Goal: Navigation & Orientation: Find specific page/section

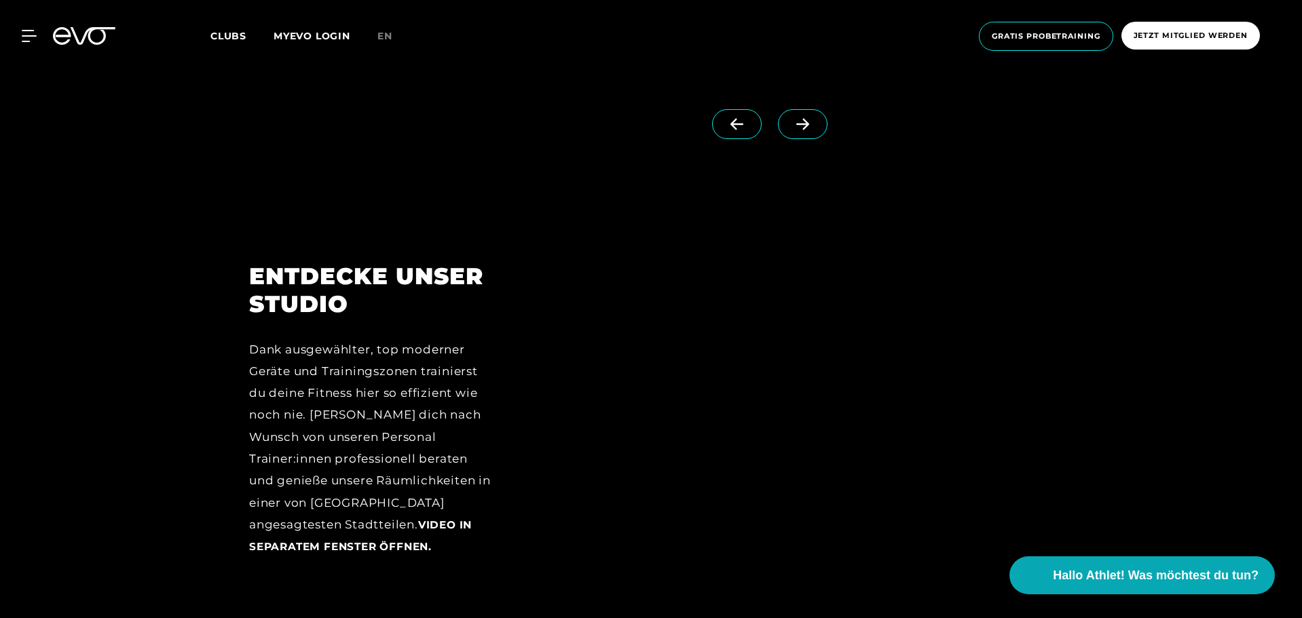
scroll to position [1720, 0]
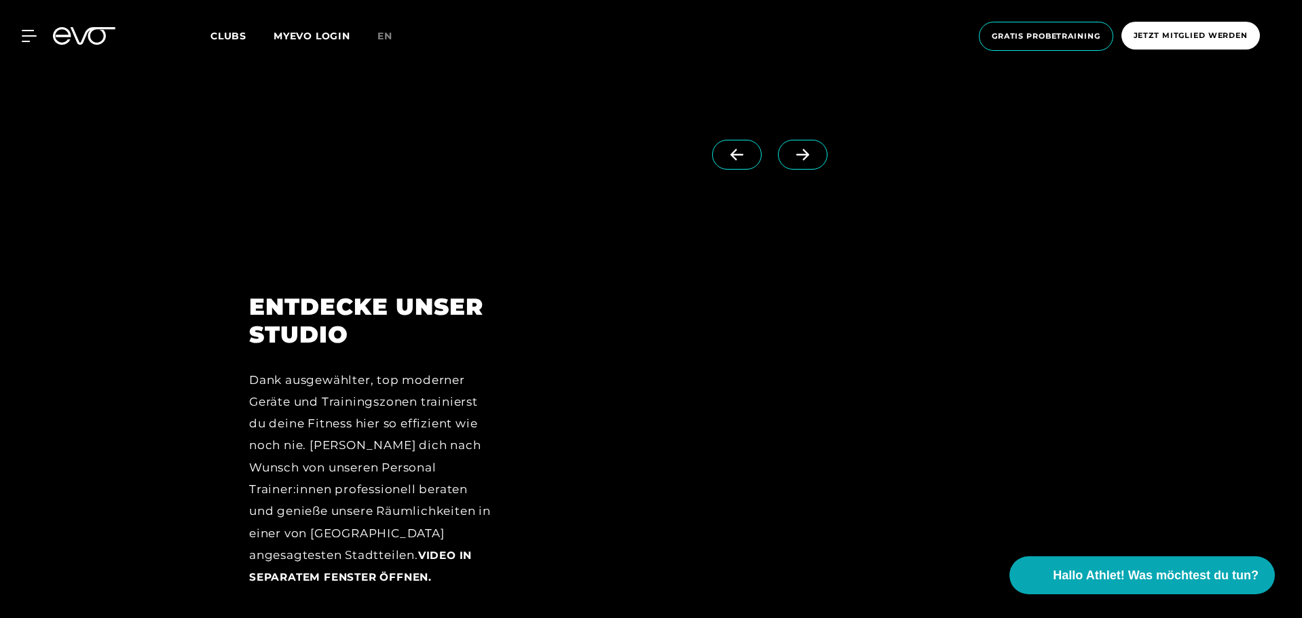
click at [796, 154] on icon at bounding box center [802, 155] width 13 height 12
click at [793, 395] on div at bounding box center [791, 451] width 523 height 316
click at [769, 487] on div at bounding box center [791, 451] width 523 height 316
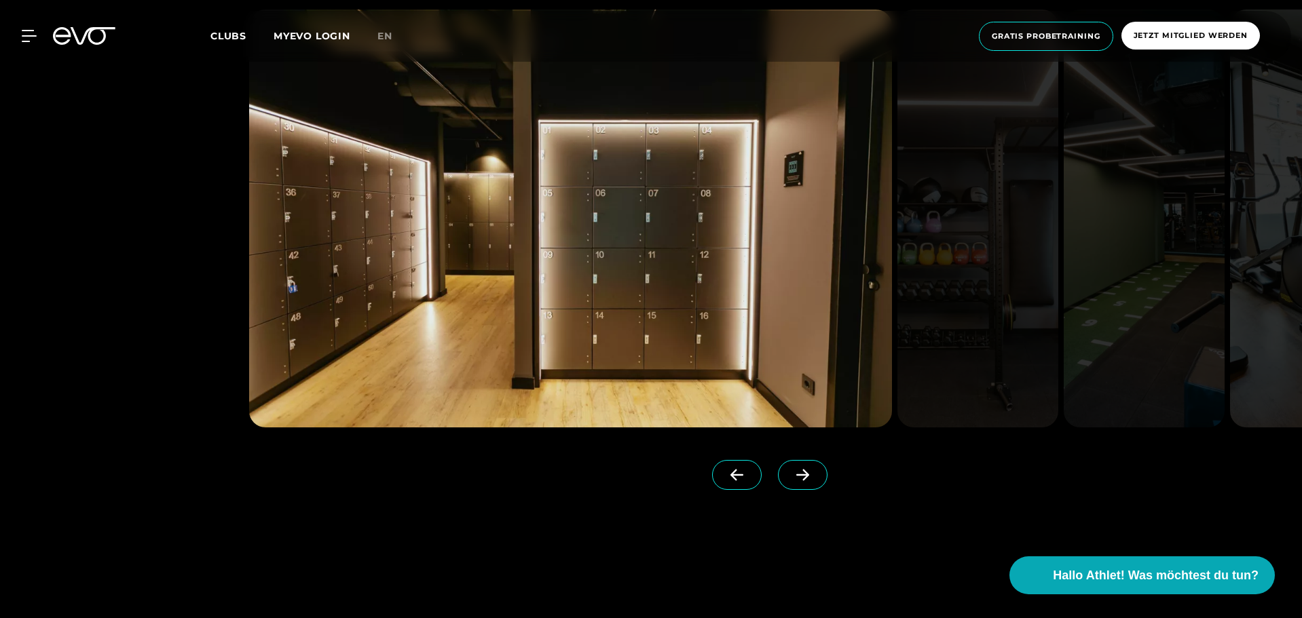
scroll to position [1358, 0]
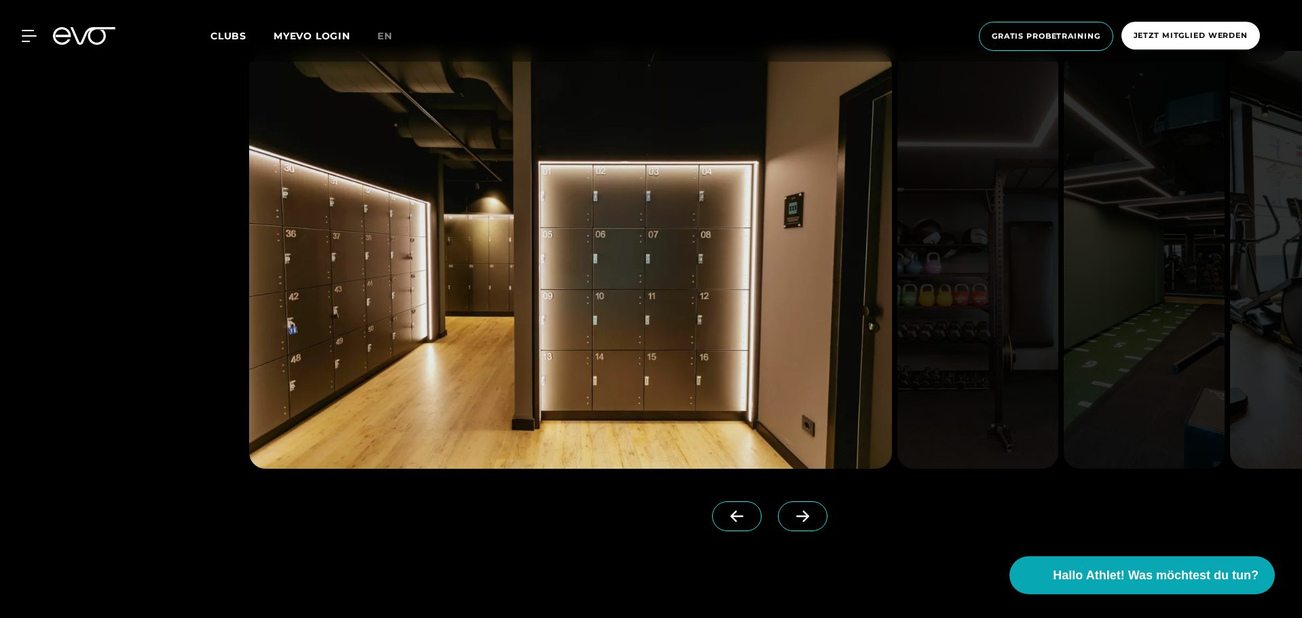
drag, startPoint x: 794, startPoint y: 489, endPoint x: 787, endPoint y: 505, distance: 17.9
drag, startPoint x: 787, startPoint y: 505, endPoint x: 775, endPoint y: 575, distance: 70.9
click at [743, 566] on div at bounding box center [651, 291] width 1302 height 633
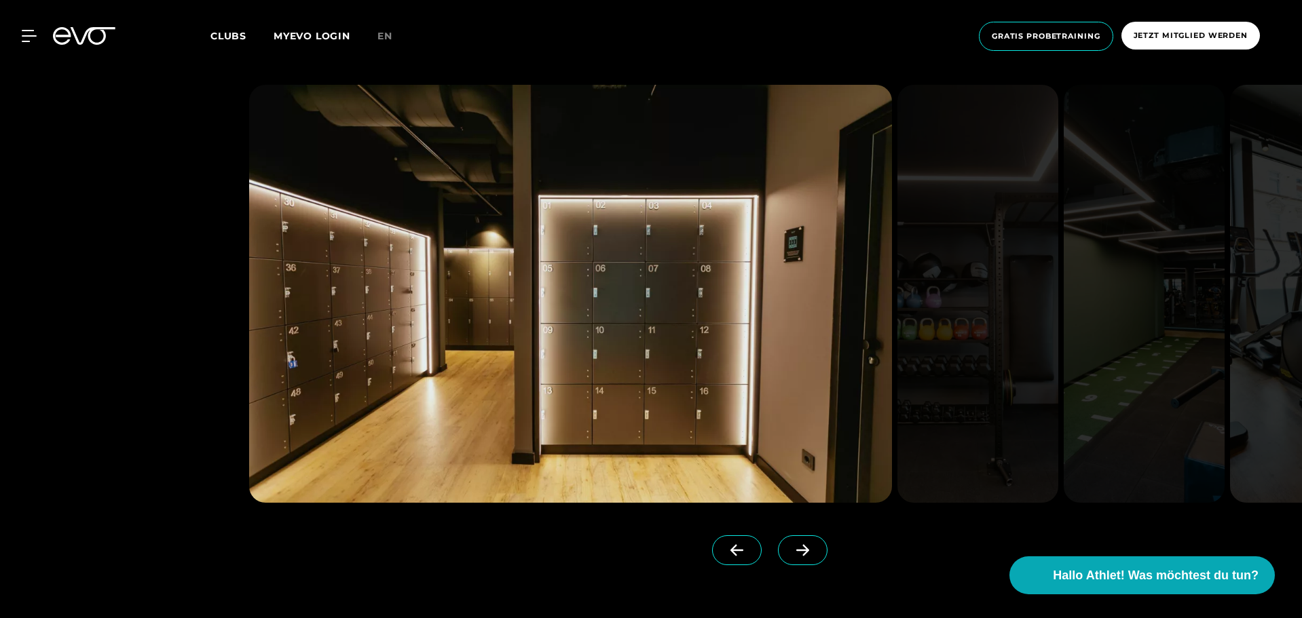
scroll to position [1267, 0]
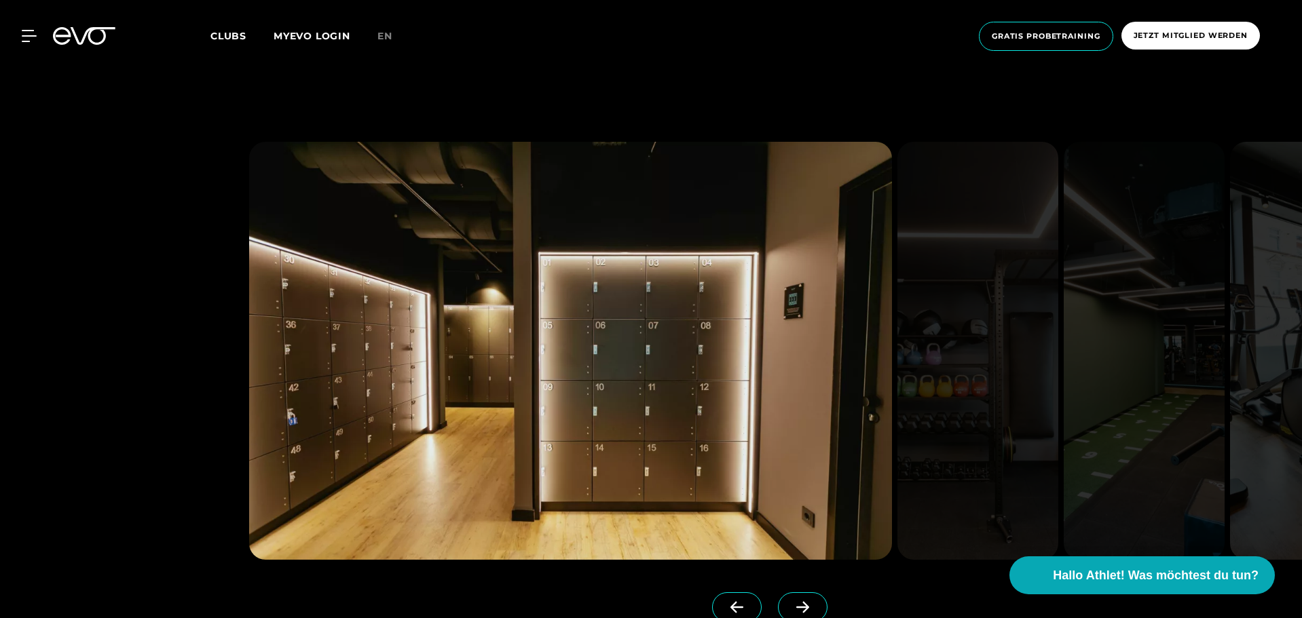
click at [791, 603] on icon at bounding box center [803, 607] width 24 height 12
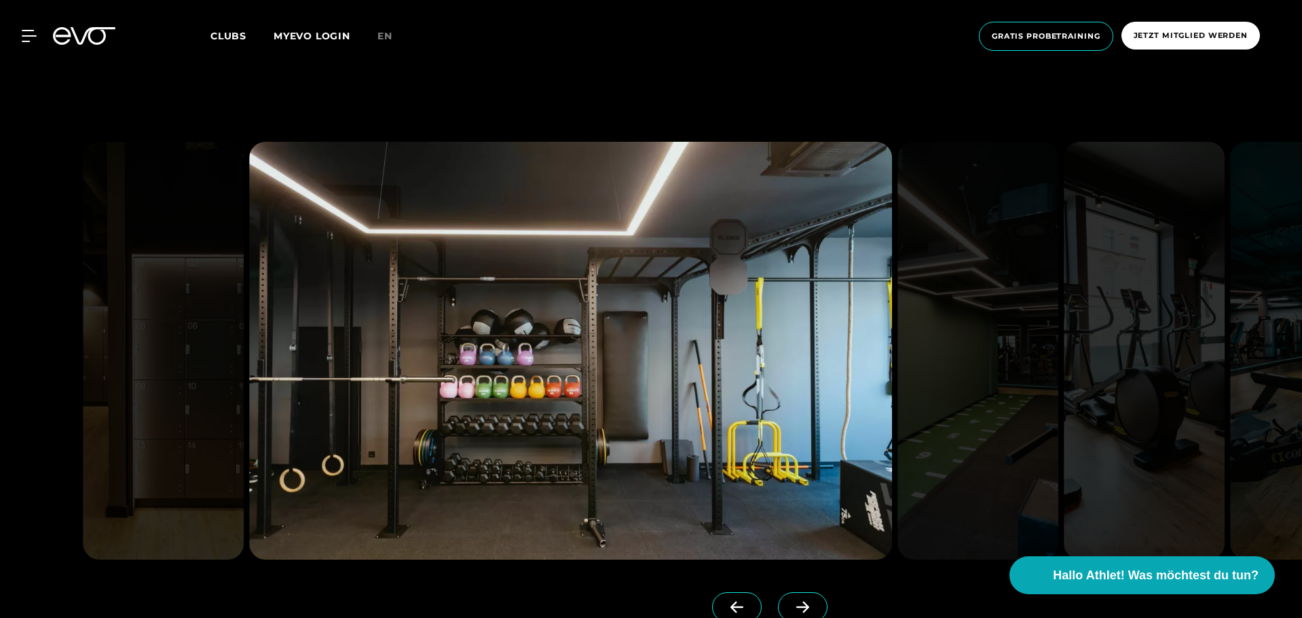
click at [791, 603] on icon at bounding box center [803, 607] width 24 height 12
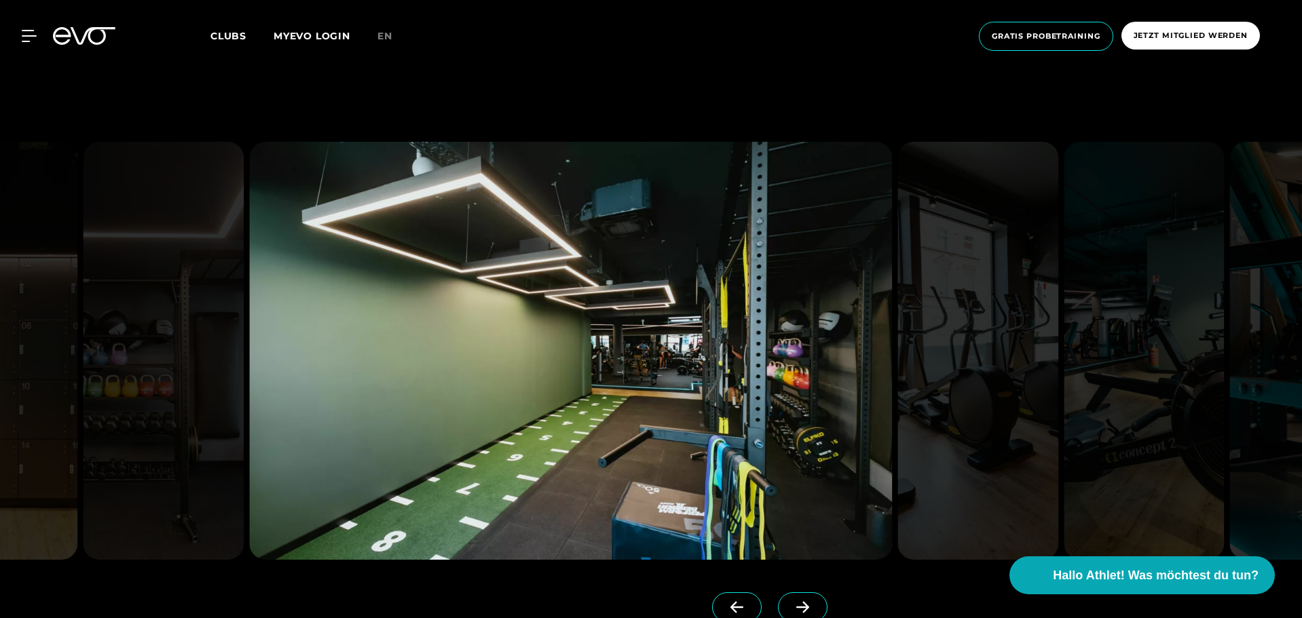
click at [791, 603] on icon at bounding box center [803, 607] width 24 height 12
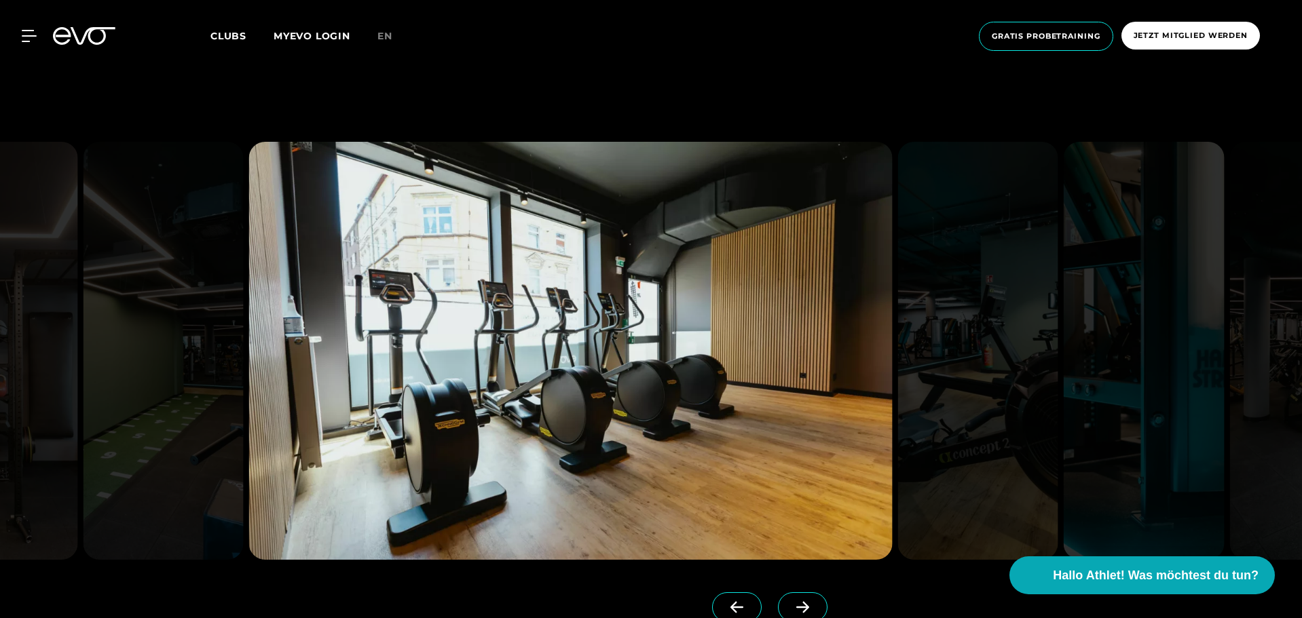
click at [791, 603] on icon at bounding box center [803, 607] width 24 height 12
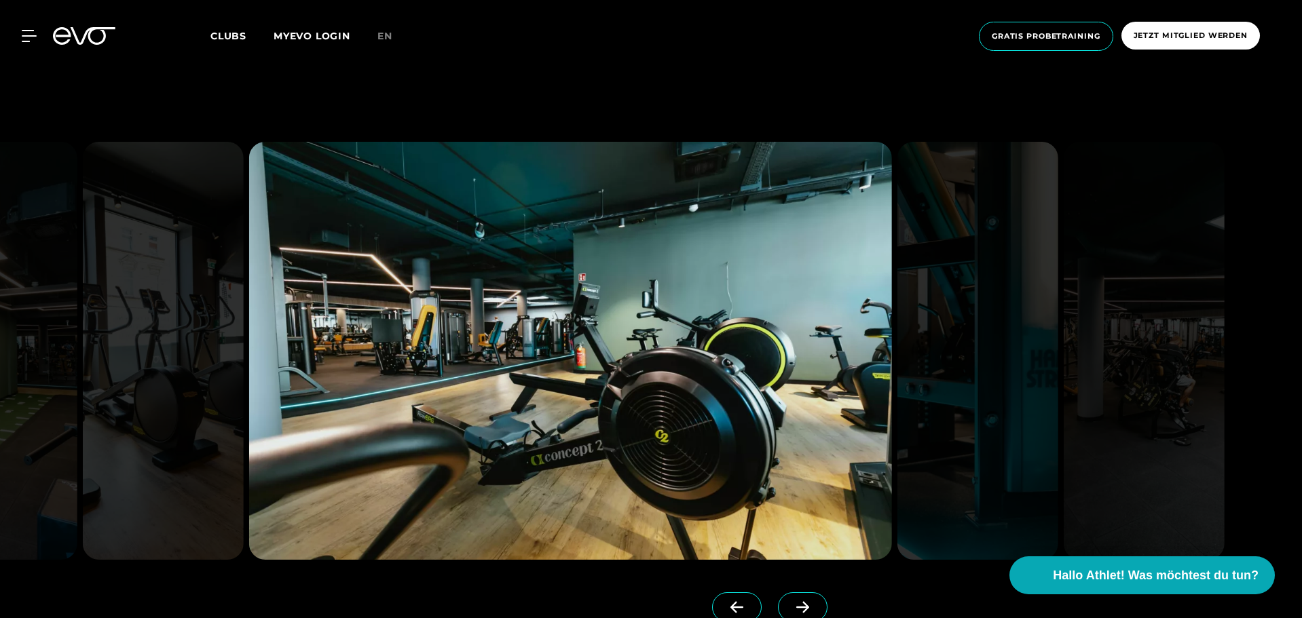
click at [791, 603] on icon at bounding box center [803, 607] width 24 height 12
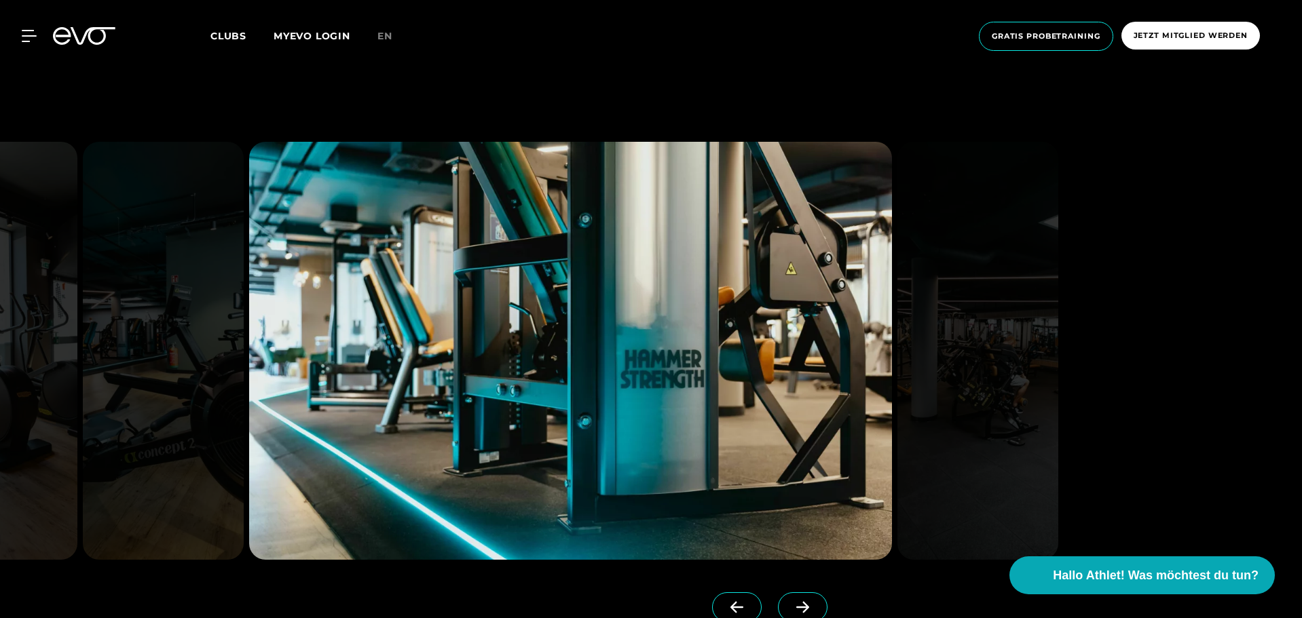
click at [791, 603] on icon at bounding box center [803, 607] width 24 height 12
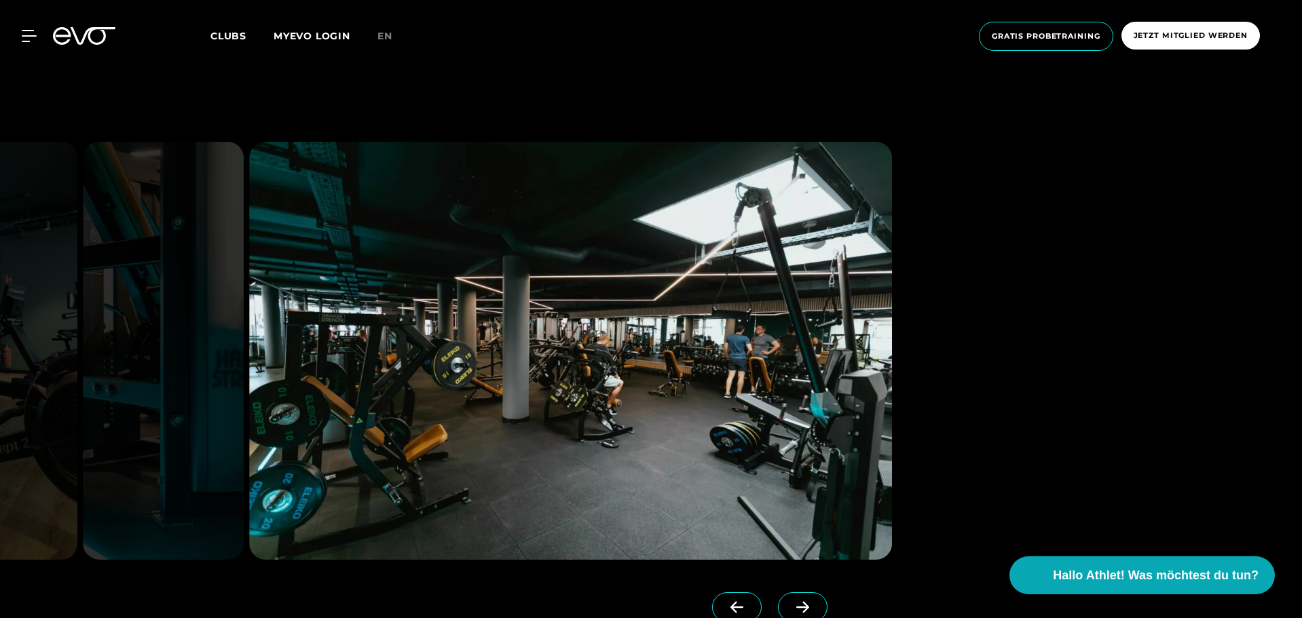
click at [791, 603] on icon at bounding box center [803, 607] width 24 height 12
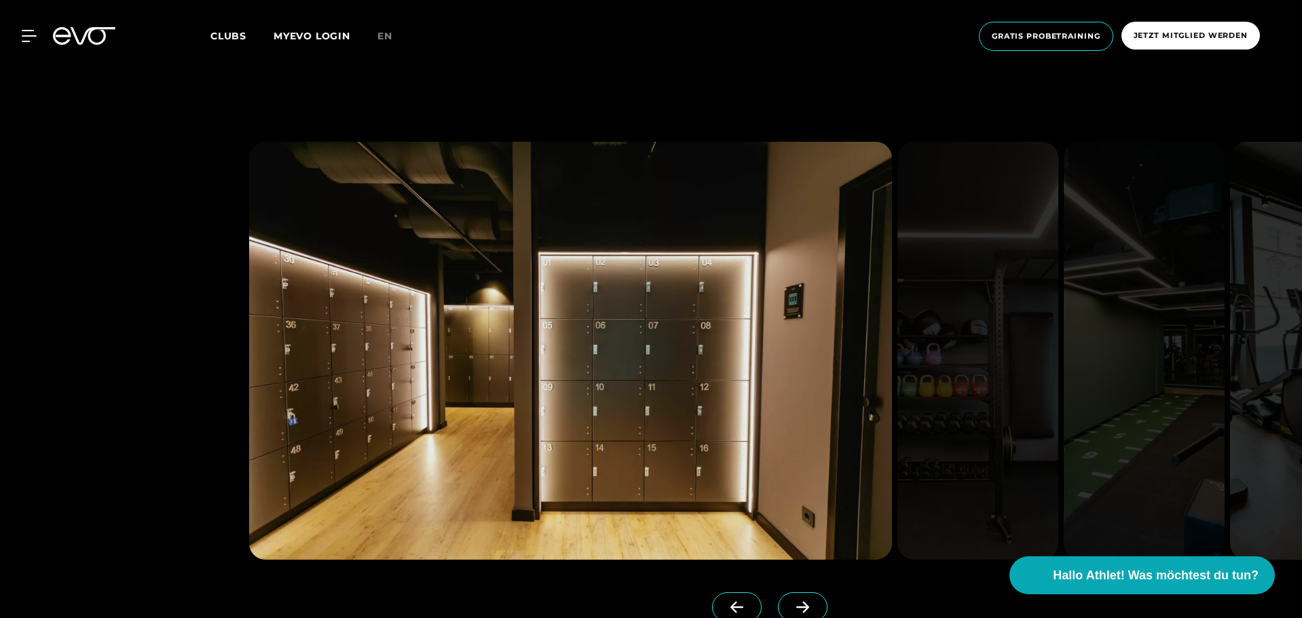
click at [791, 603] on icon at bounding box center [803, 607] width 24 height 12
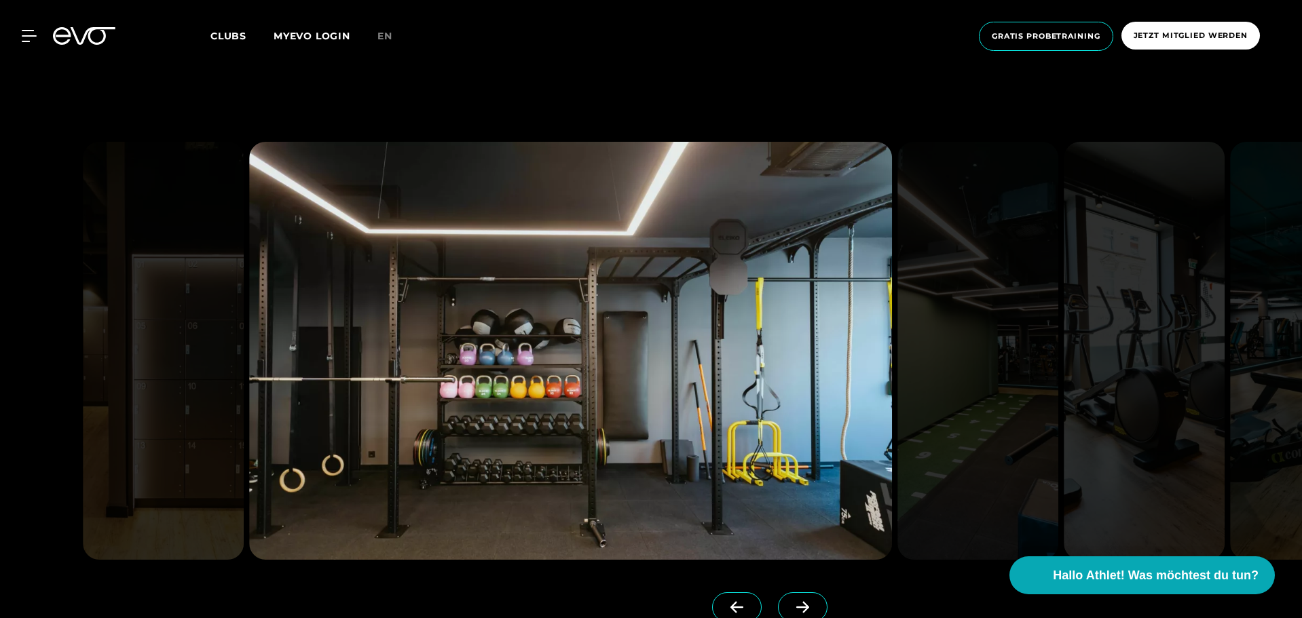
click at [791, 603] on icon at bounding box center [803, 607] width 24 height 12
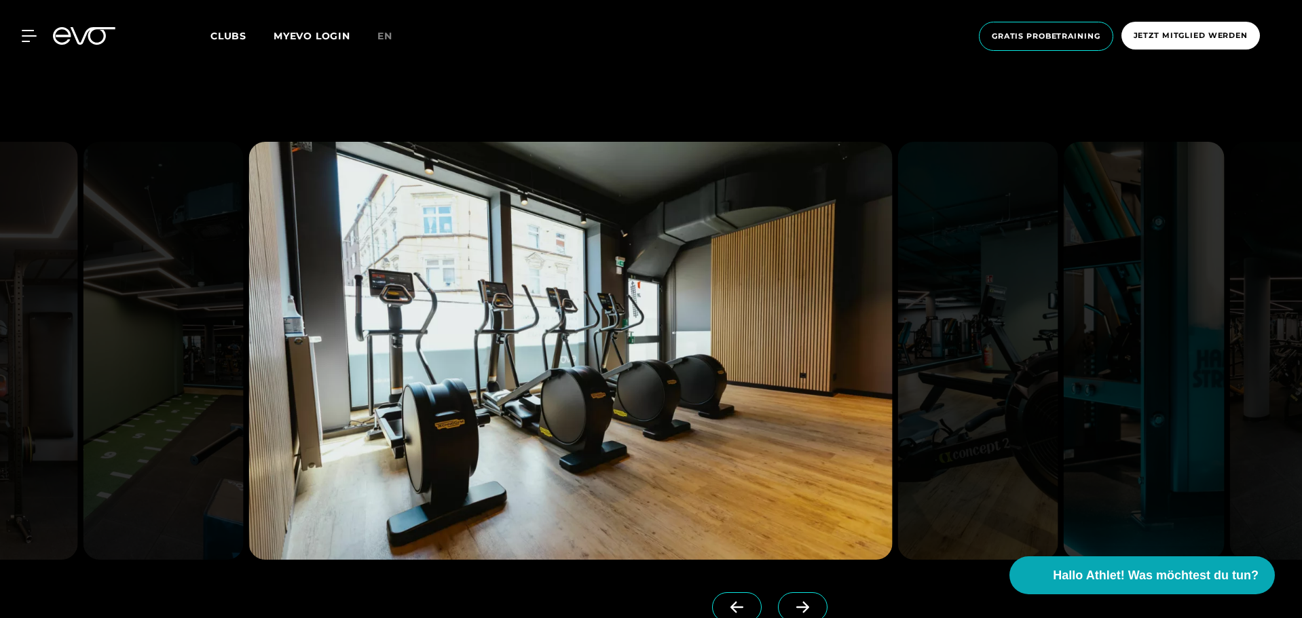
click at [791, 603] on icon at bounding box center [803, 607] width 24 height 12
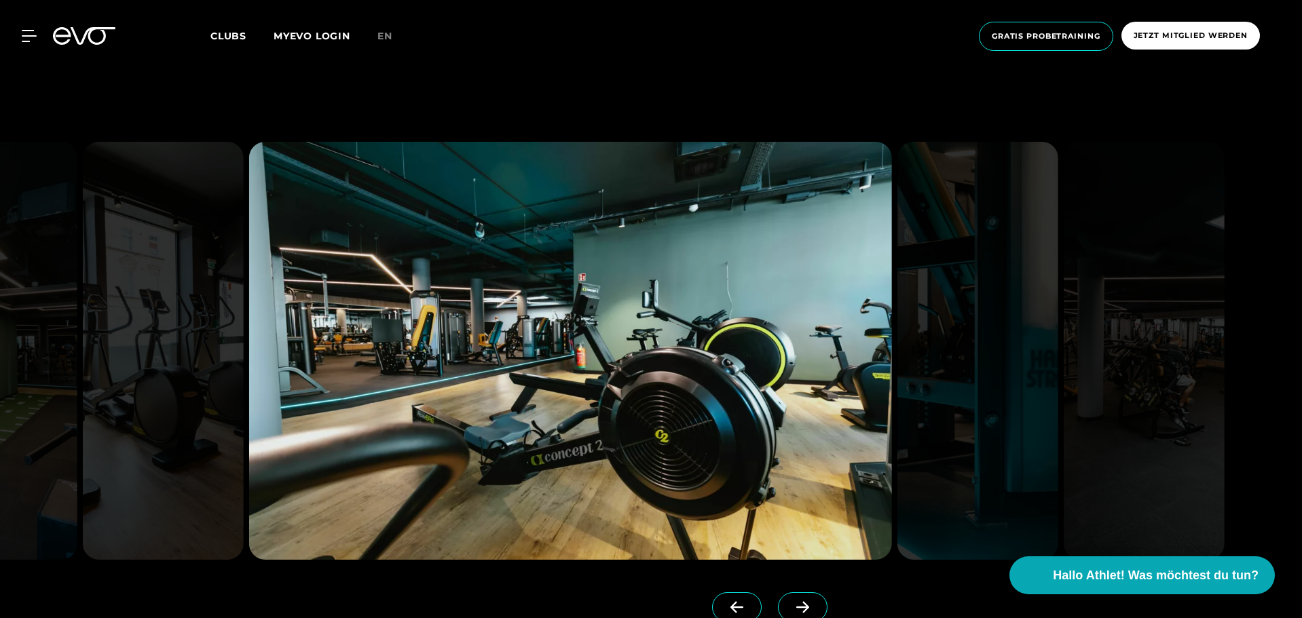
click at [791, 603] on icon at bounding box center [803, 607] width 24 height 12
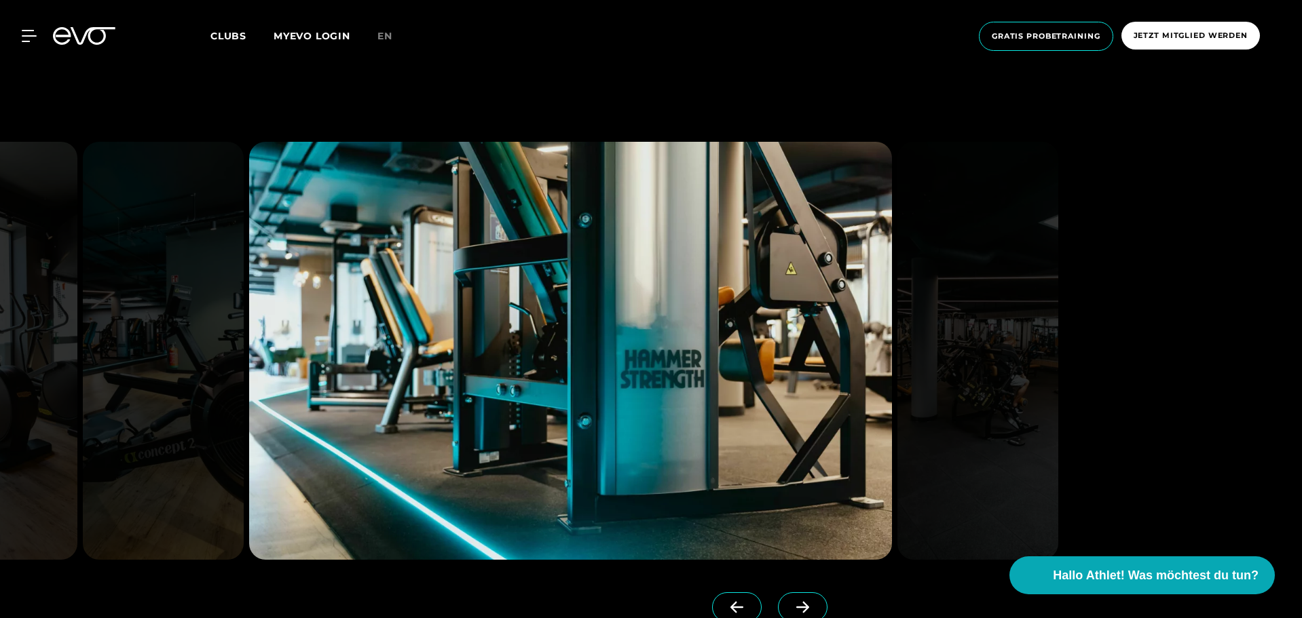
click at [791, 603] on icon at bounding box center [803, 607] width 24 height 12
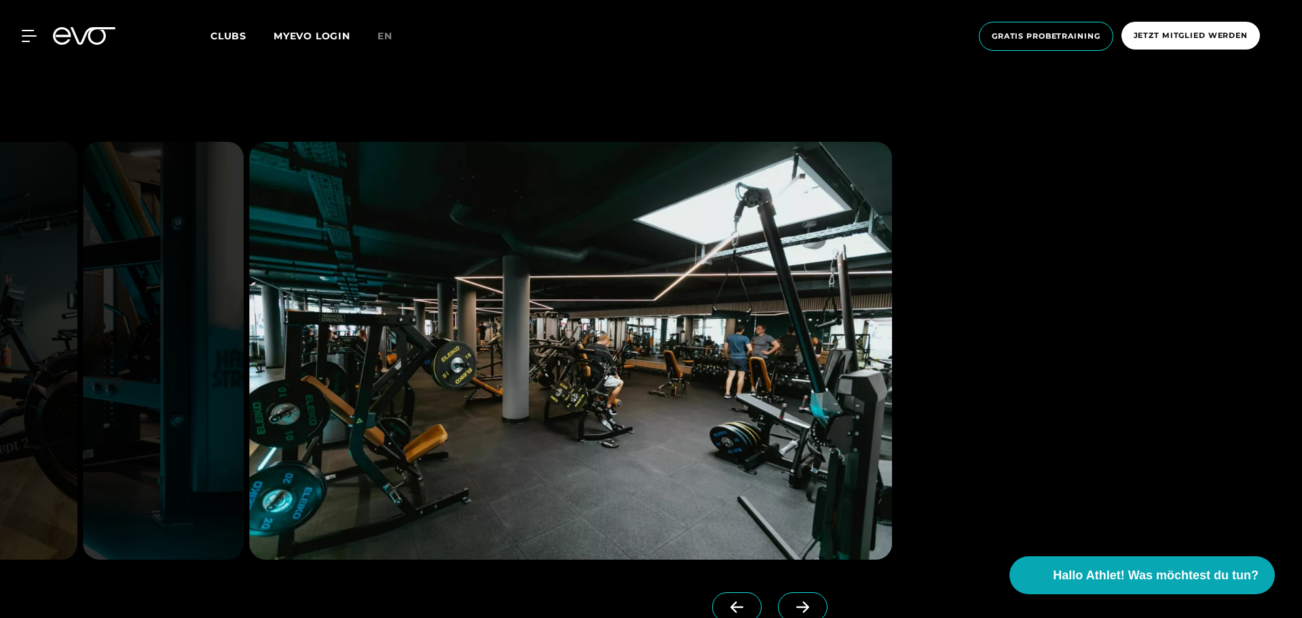
click at [791, 603] on icon at bounding box center [803, 607] width 24 height 12
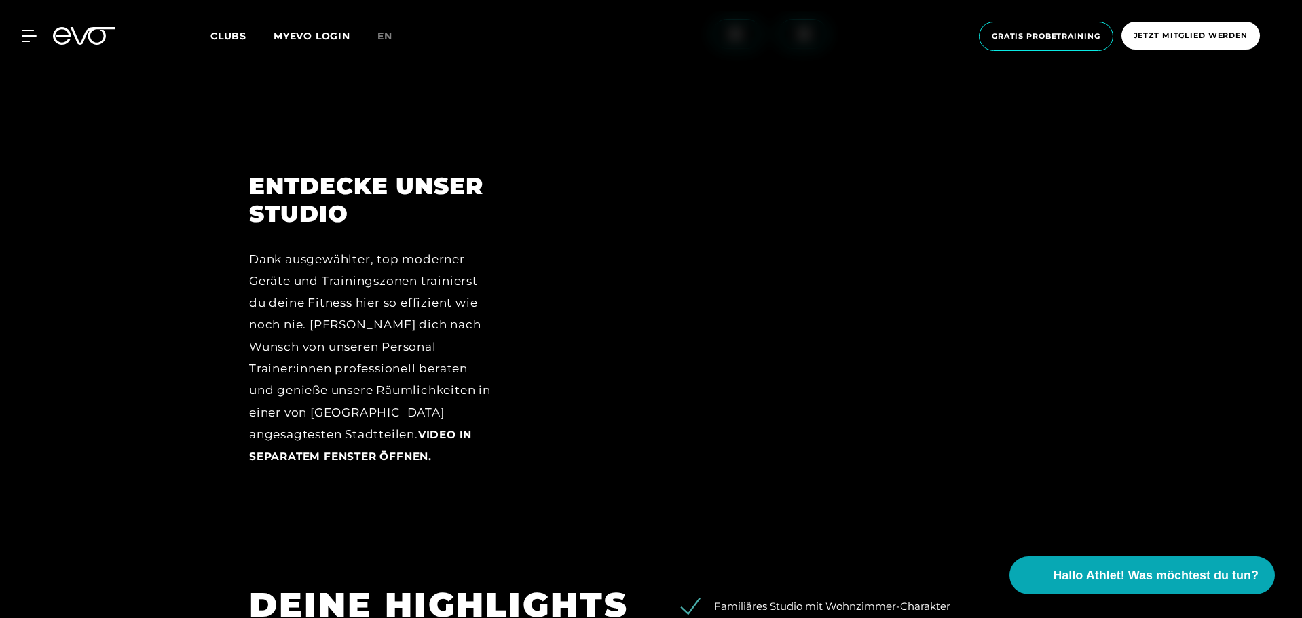
scroll to position [1810, 0]
